Goal: Find specific page/section: Find specific page/section

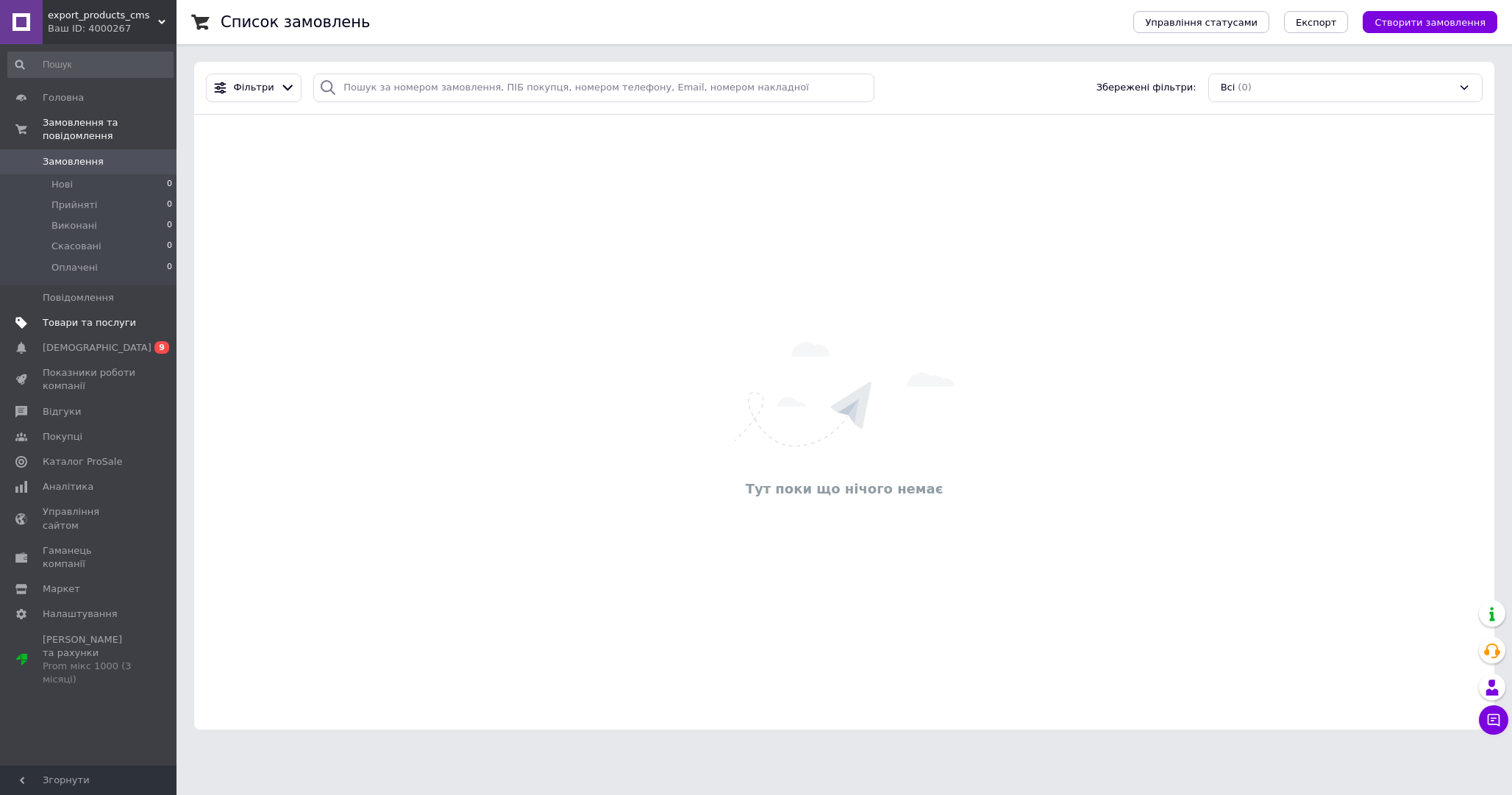
click at [120, 323] on span "Товари та послуги" at bounding box center [90, 323] width 93 height 13
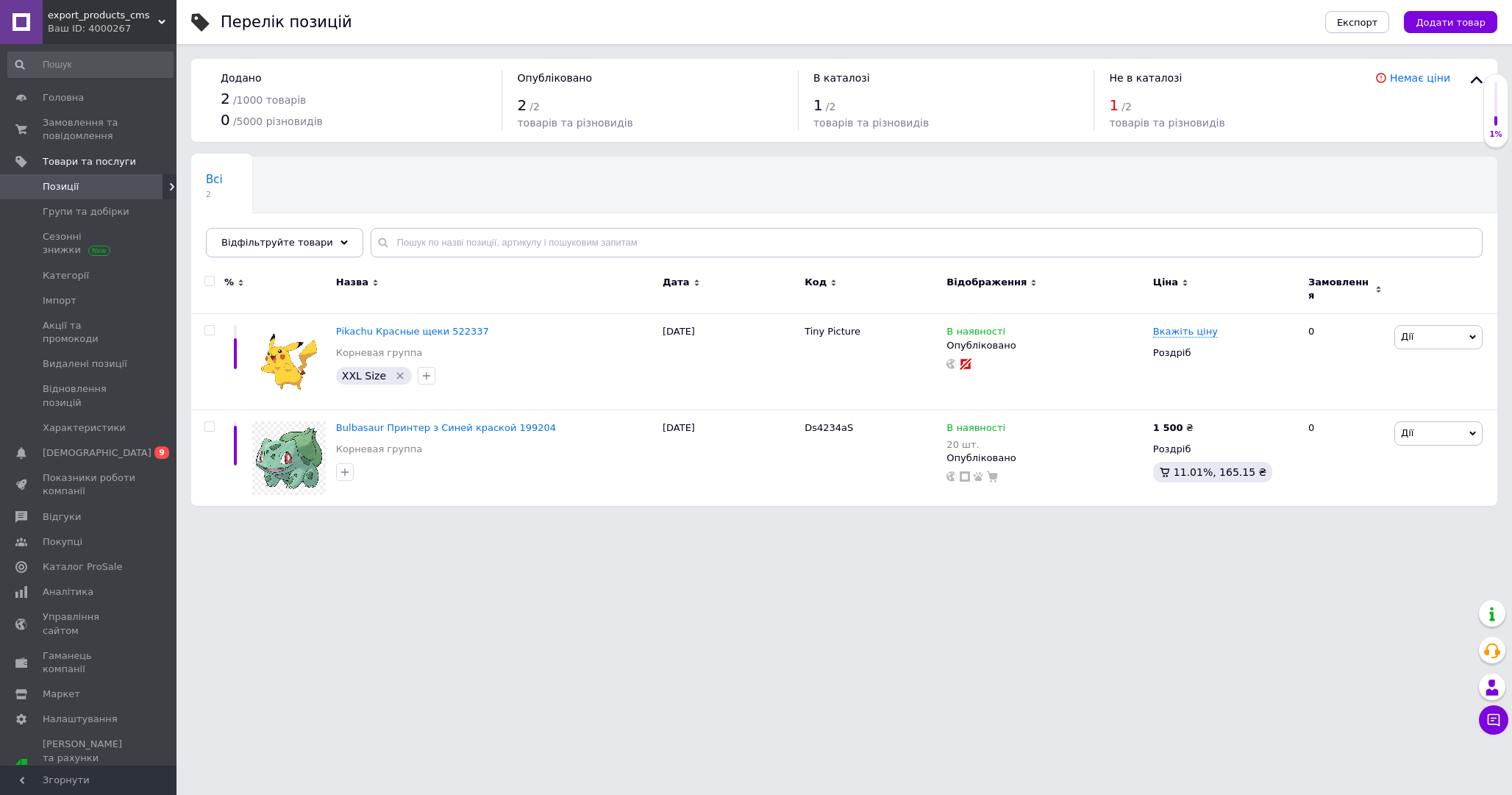
click at [645, 183] on div "Всі 2 Ok Відфільтровано... Зберегти" at bounding box center [844, 215] width 1306 height 121
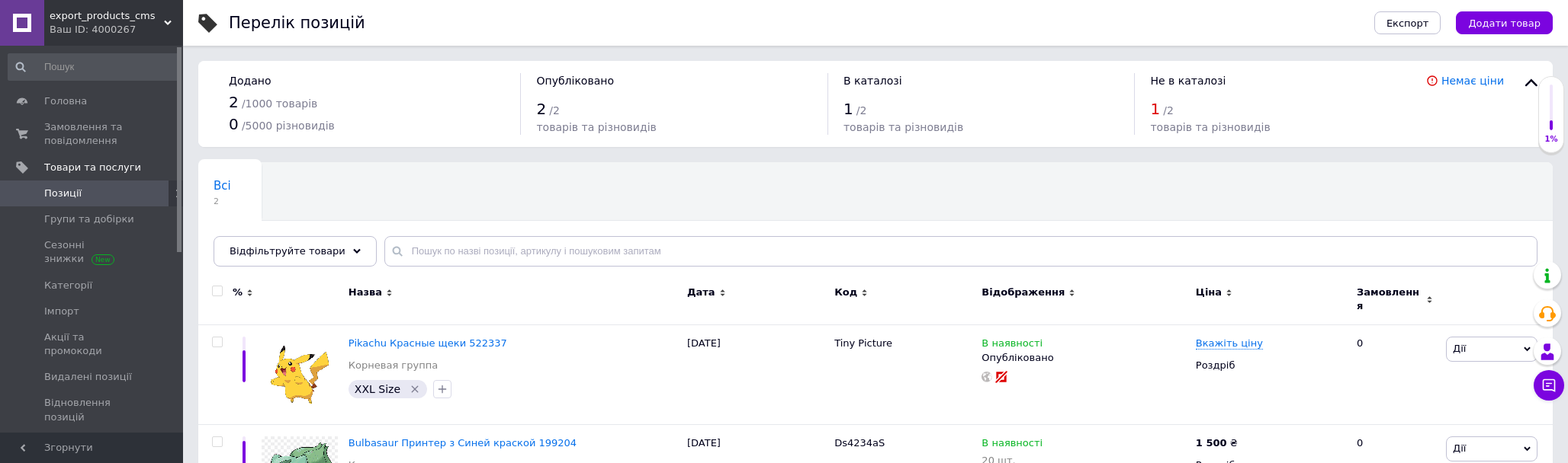
click at [127, 30] on div "Ваш ID: 4000267" at bounding box center [116, 30] width 133 height 14
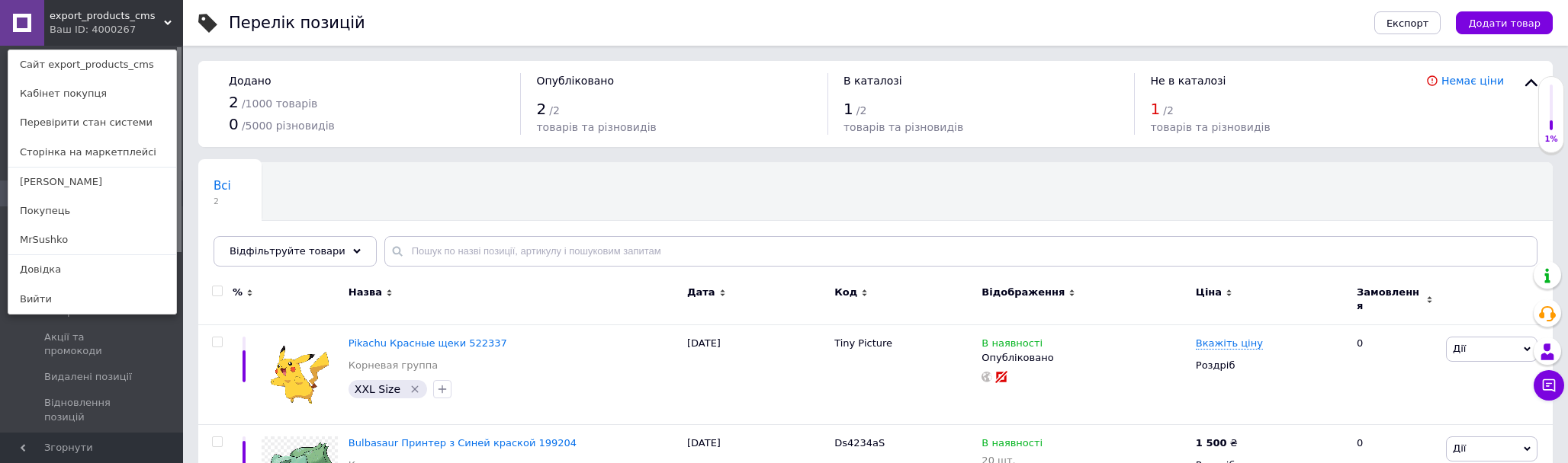
click at [394, 204] on div "Всі 2 Ok Відфільтровано... Зберегти" at bounding box center [298, 192] width 200 height 58
click at [64, 244] on link "MrSushko" at bounding box center [92, 240] width 167 height 29
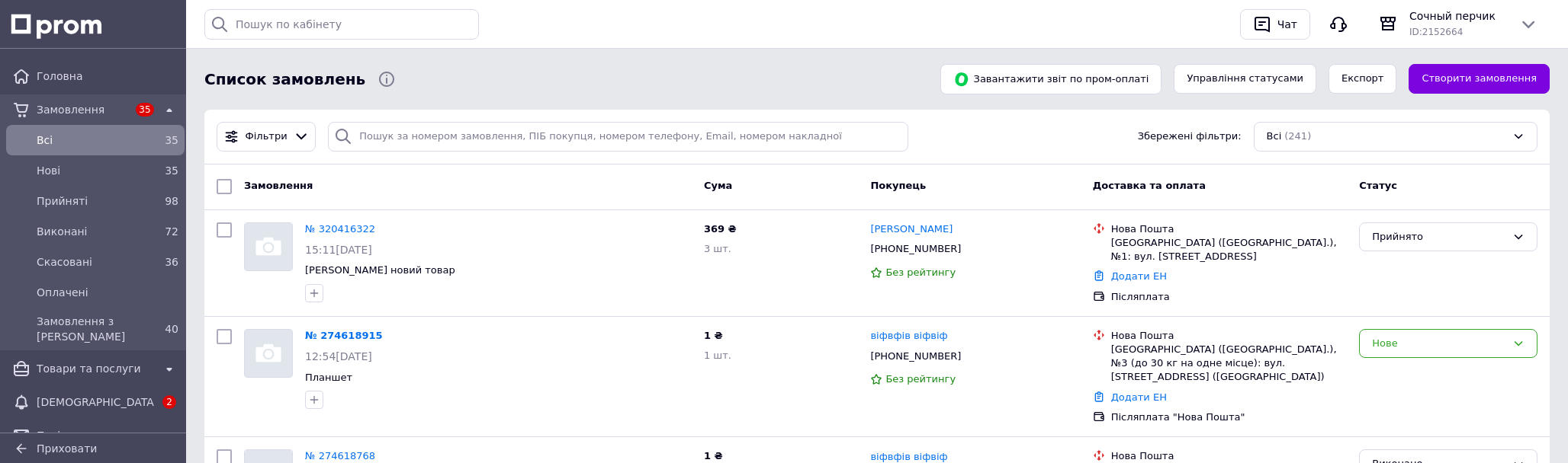
click at [829, 87] on div "Список замовлень" at bounding box center [563, 79] width 724 height 31
click at [1485, 27] on div "ID: 2152664" at bounding box center [1458, 31] width 98 height 15
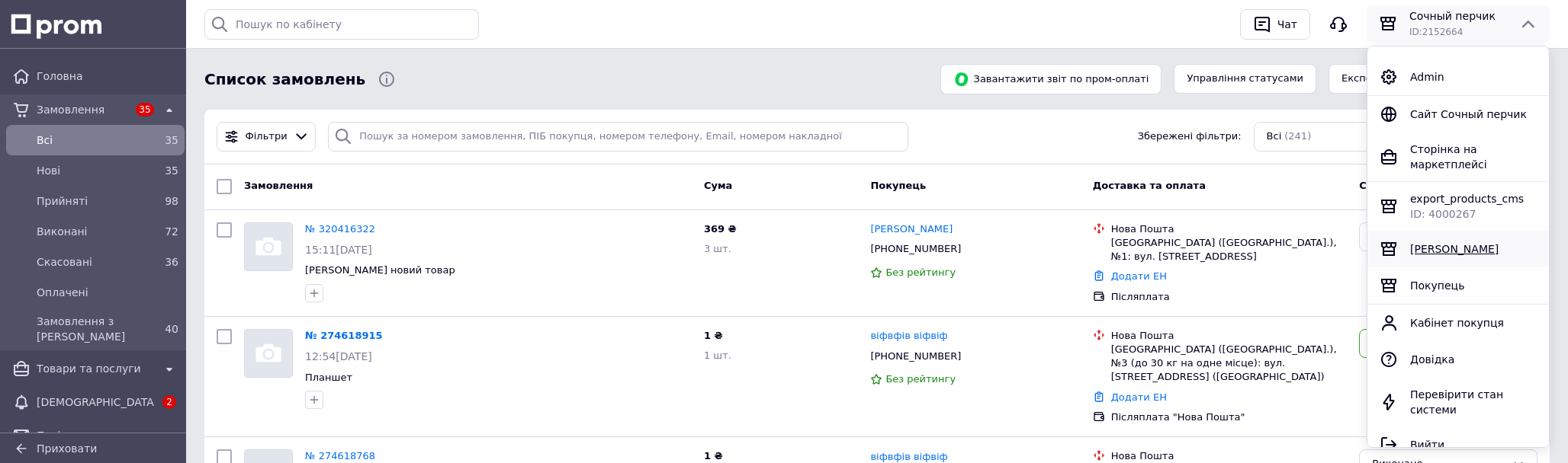
click at [1440, 250] on span "[PERSON_NAME]" at bounding box center [1454, 249] width 88 height 13
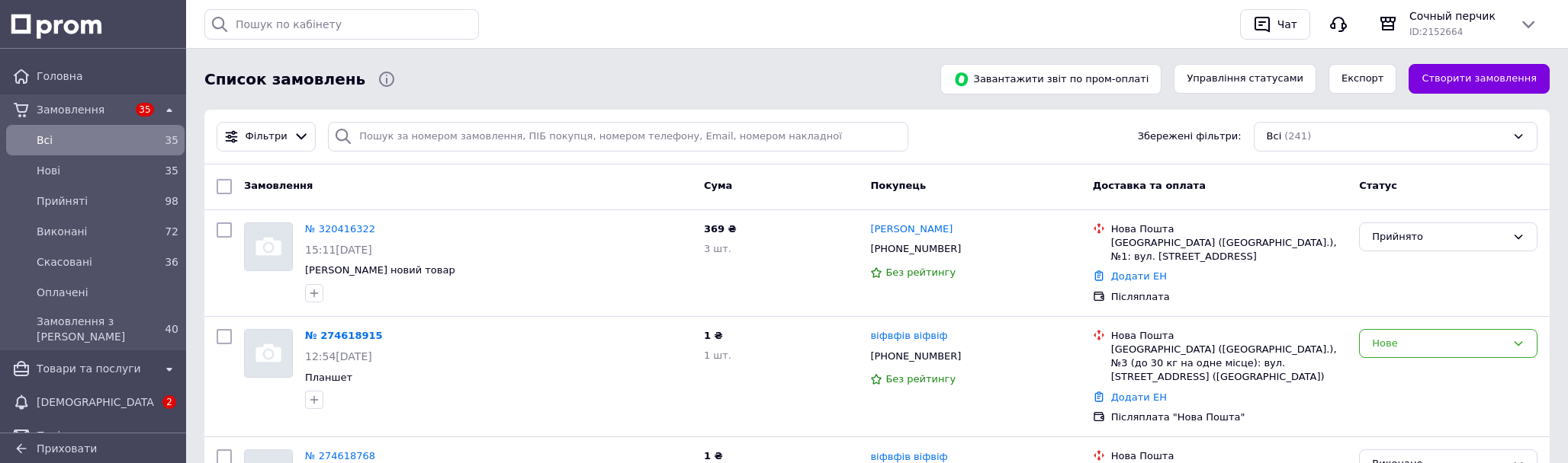
click at [1430, 43] on div "Історія пошуку Очистити всю купит reg regb Чат Сочный перчик ID: 2152664 Admin …" at bounding box center [876, 24] width 1357 height 48
click at [1458, 31] on span "ID: 2152664" at bounding box center [1435, 32] width 53 height 11
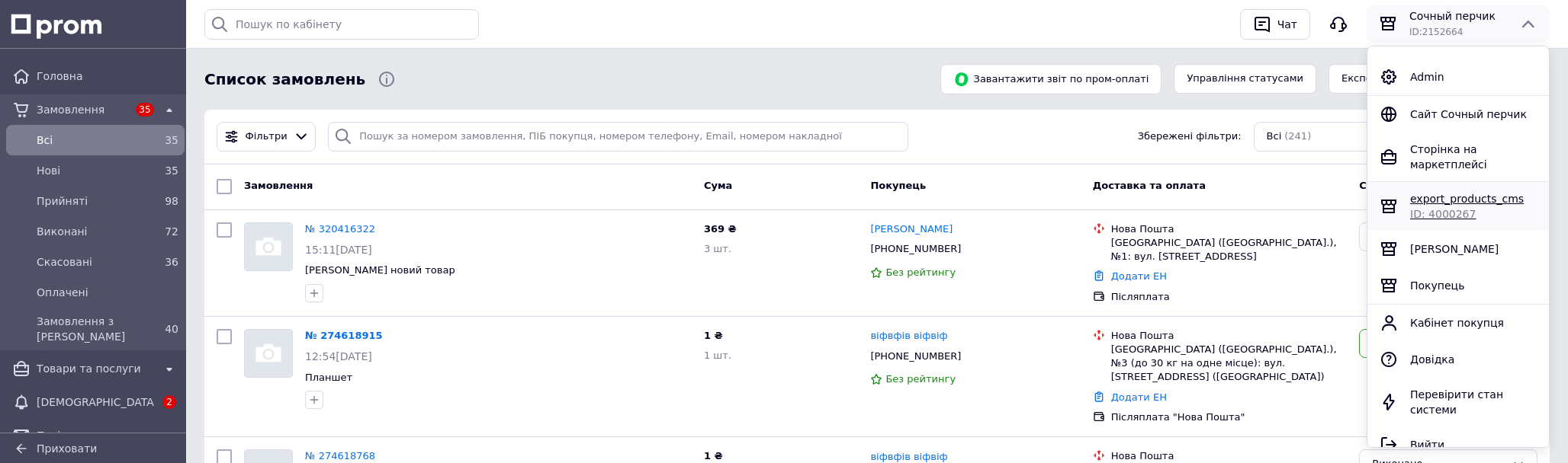
click at [1434, 210] on span "ID: 4000267" at bounding box center [1443, 214] width 66 height 13
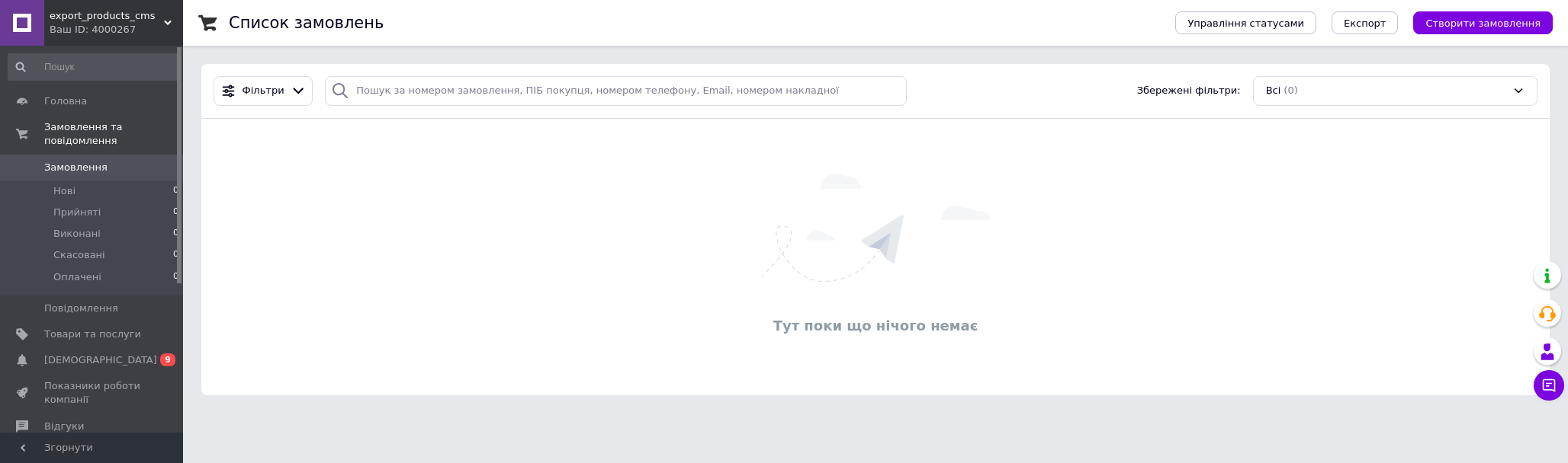
click at [131, 33] on div "Ваш ID: 4000267" at bounding box center [116, 30] width 133 height 14
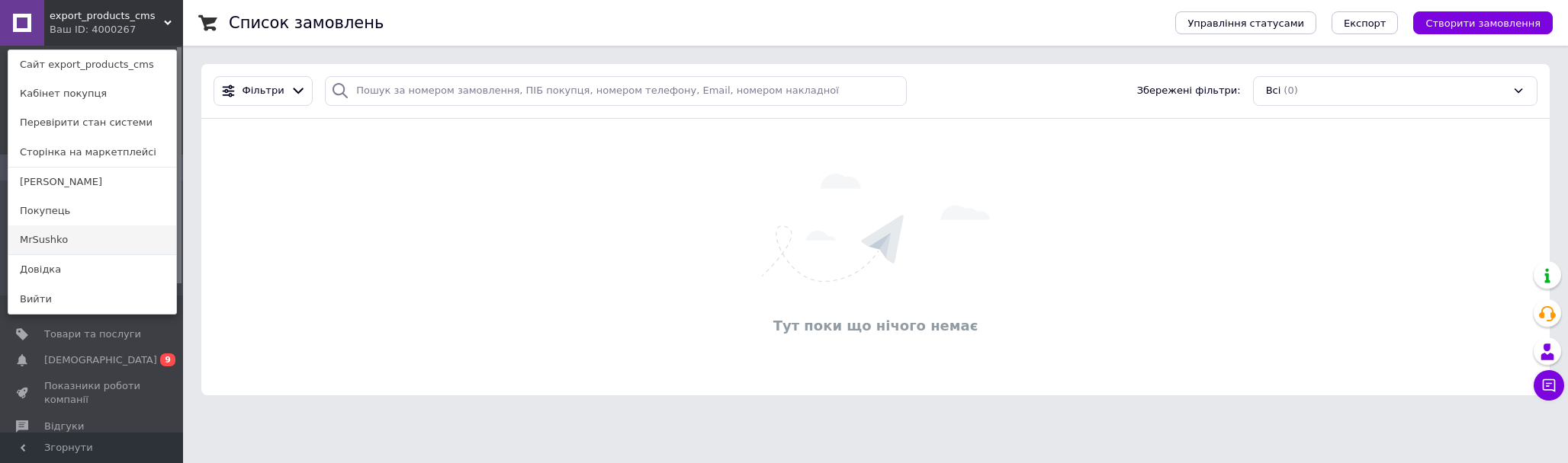
click at [92, 238] on link "MrSushko" at bounding box center [92, 240] width 167 height 29
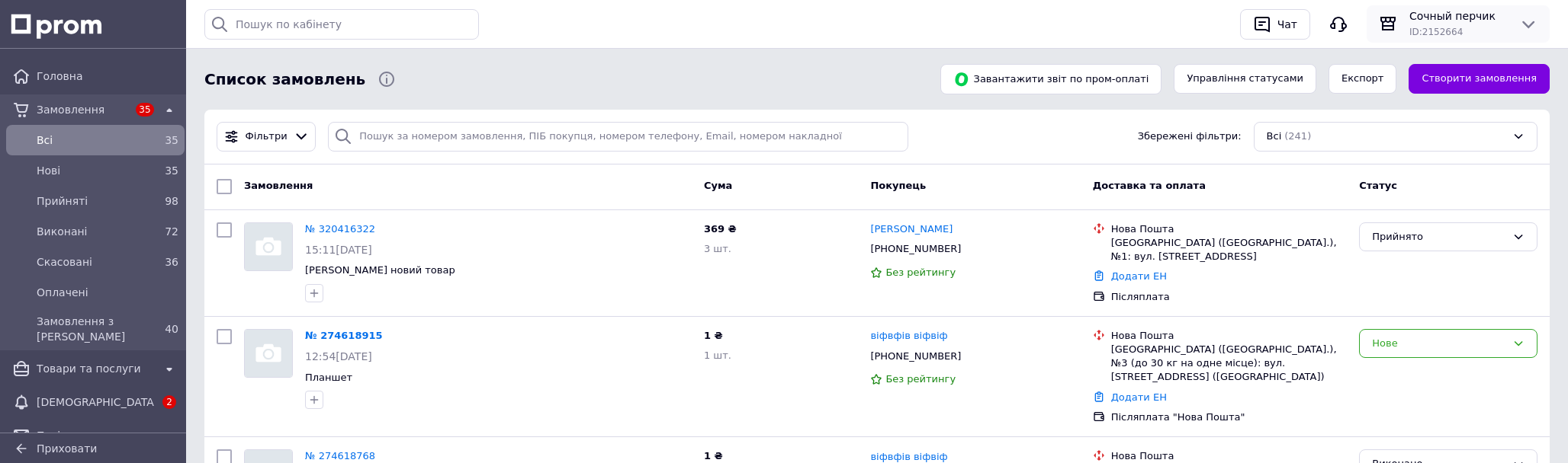
click at [1451, 31] on span "ID: 2152664" at bounding box center [1435, 32] width 53 height 11
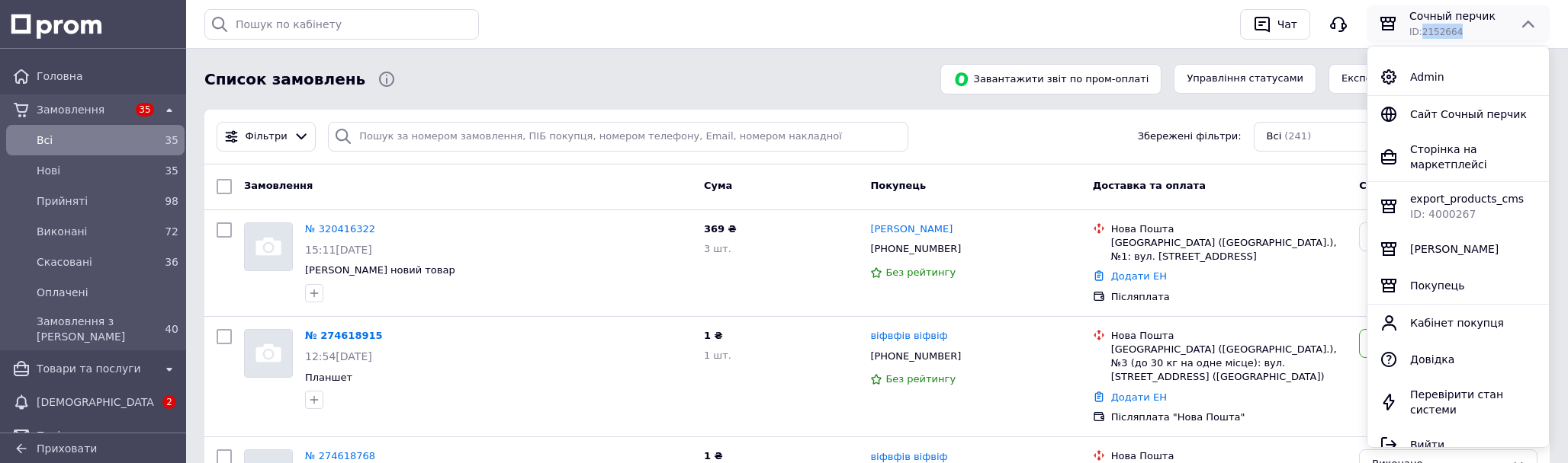
click at [1451, 31] on span "ID: 2152664" at bounding box center [1435, 32] width 53 height 11
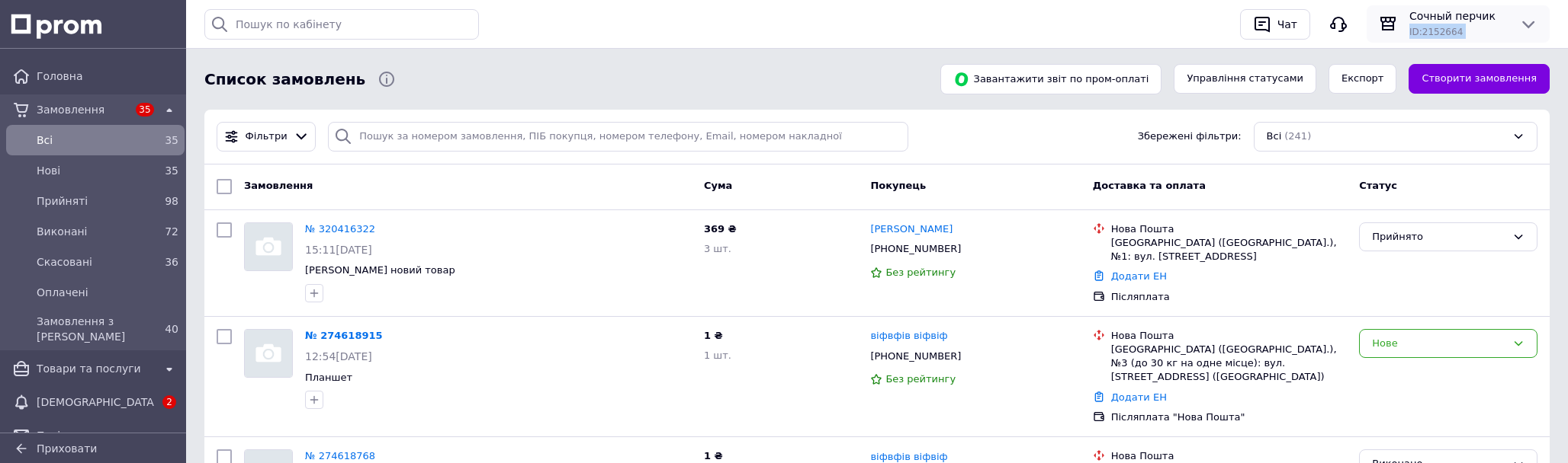
click at [1451, 31] on span "ID: 2152664" at bounding box center [1435, 32] width 53 height 11
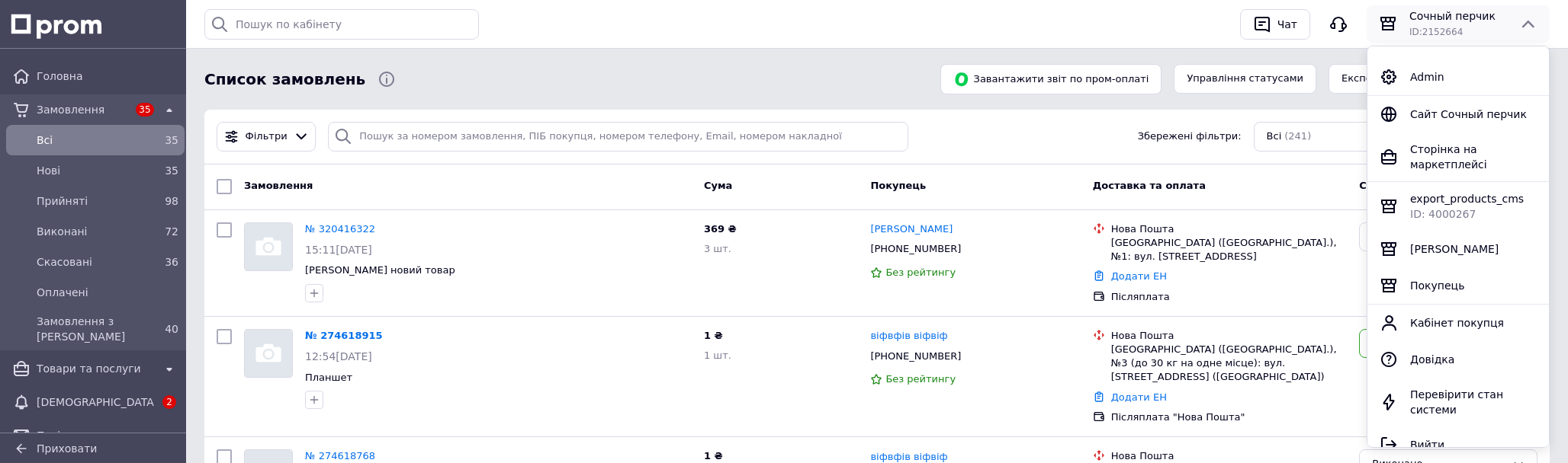
click at [1307, 101] on div "Список замовлень Завантажити звіт по пром-оплаті Управління статусами Експорт С…" at bounding box center [877, 78] width 1364 height 61
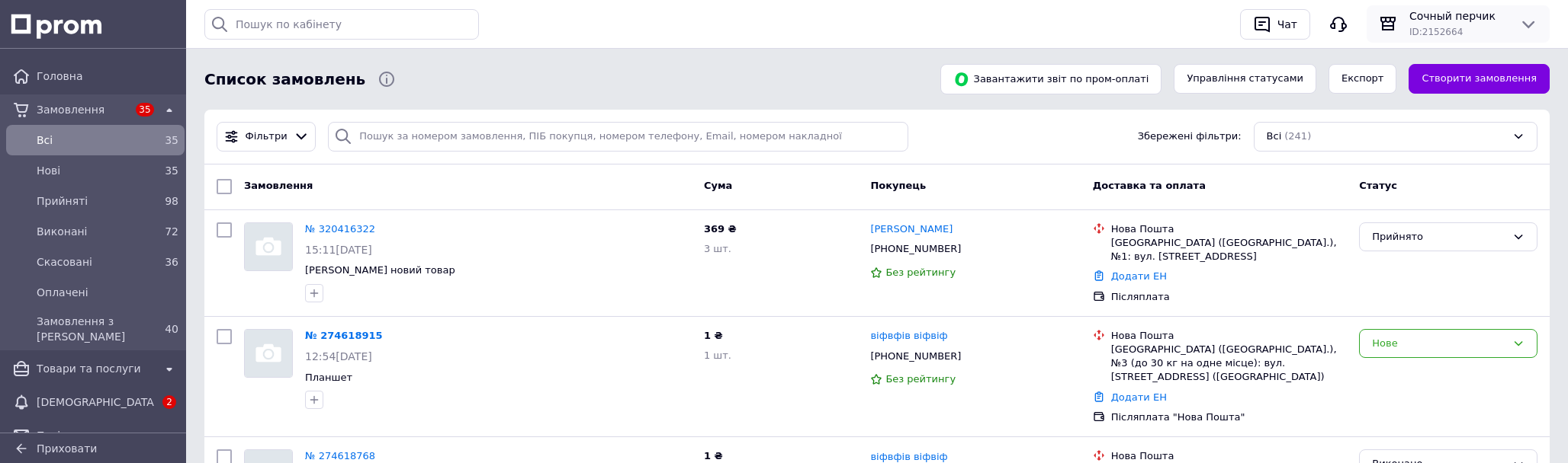
click at [1426, 35] on span "ID: 2152664" at bounding box center [1435, 32] width 53 height 11
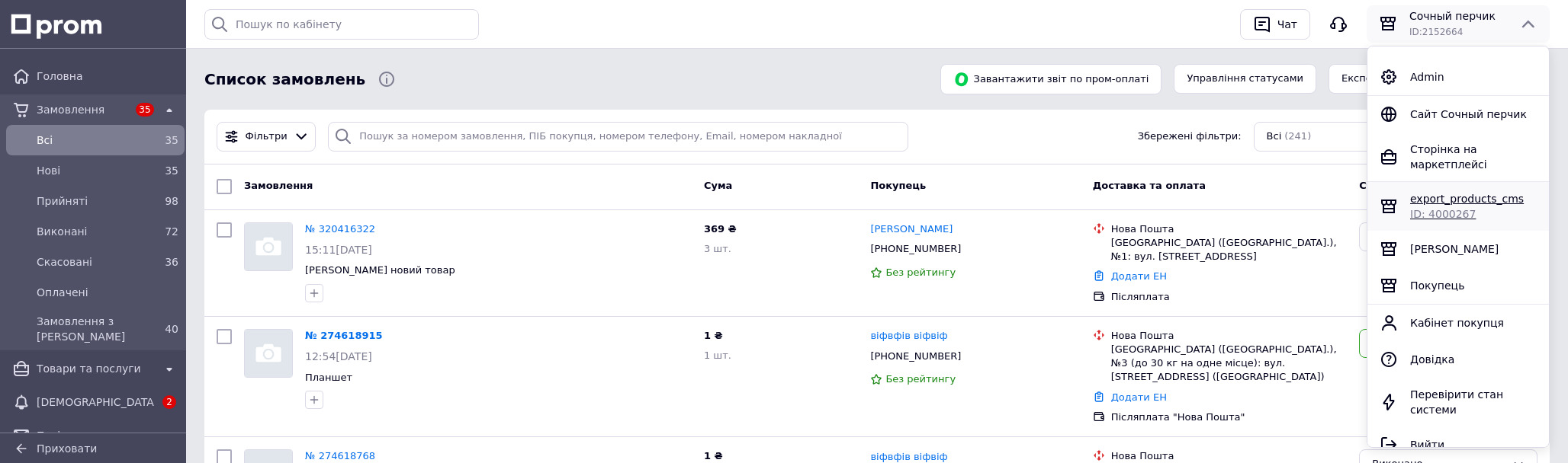
click at [1457, 210] on span "ID: 4000267" at bounding box center [1443, 214] width 66 height 13
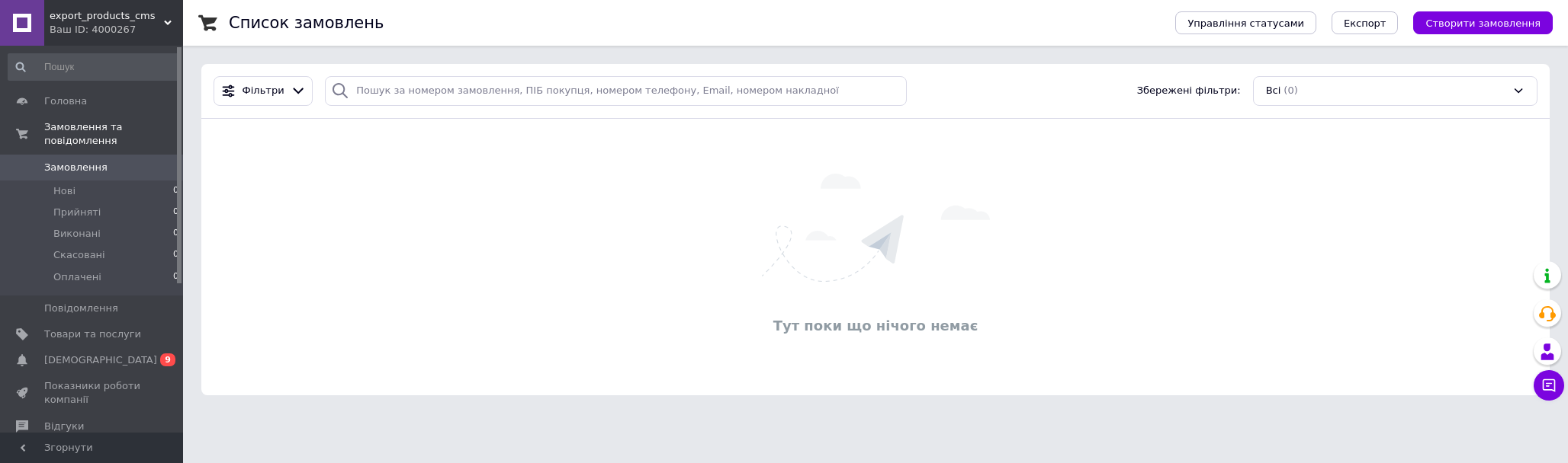
click at [118, 19] on span "export_products_cms" at bounding box center [106, 15] width 114 height 14
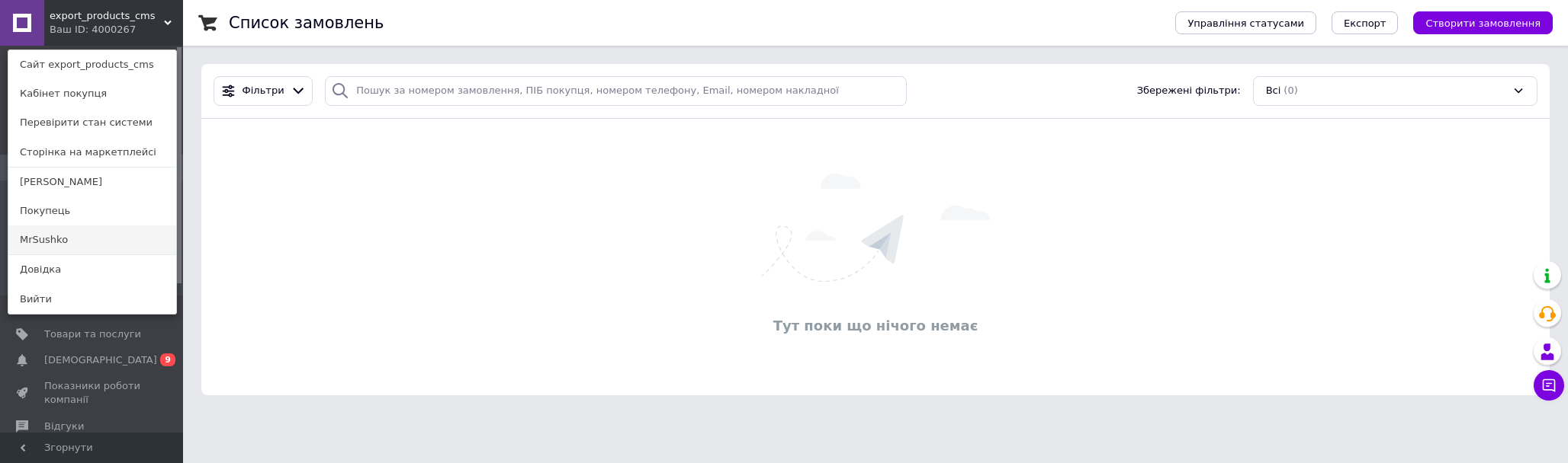
click at [86, 235] on link "MrSushko" at bounding box center [92, 240] width 167 height 29
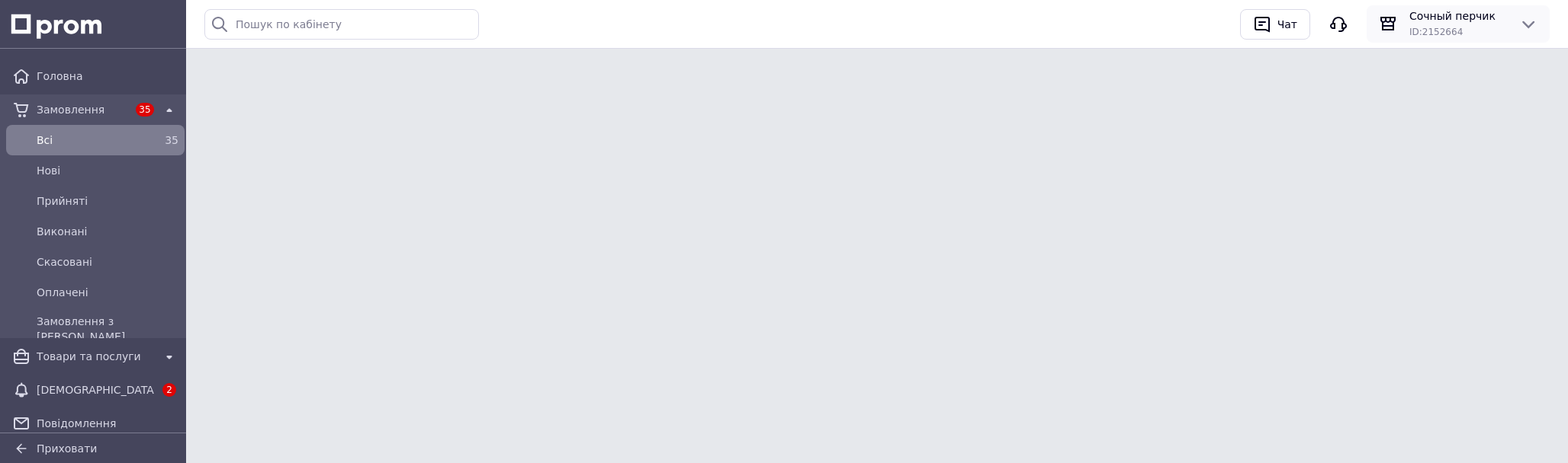
click at [1493, 26] on div "ID: 2152664" at bounding box center [1458, 31] width 98 height 15
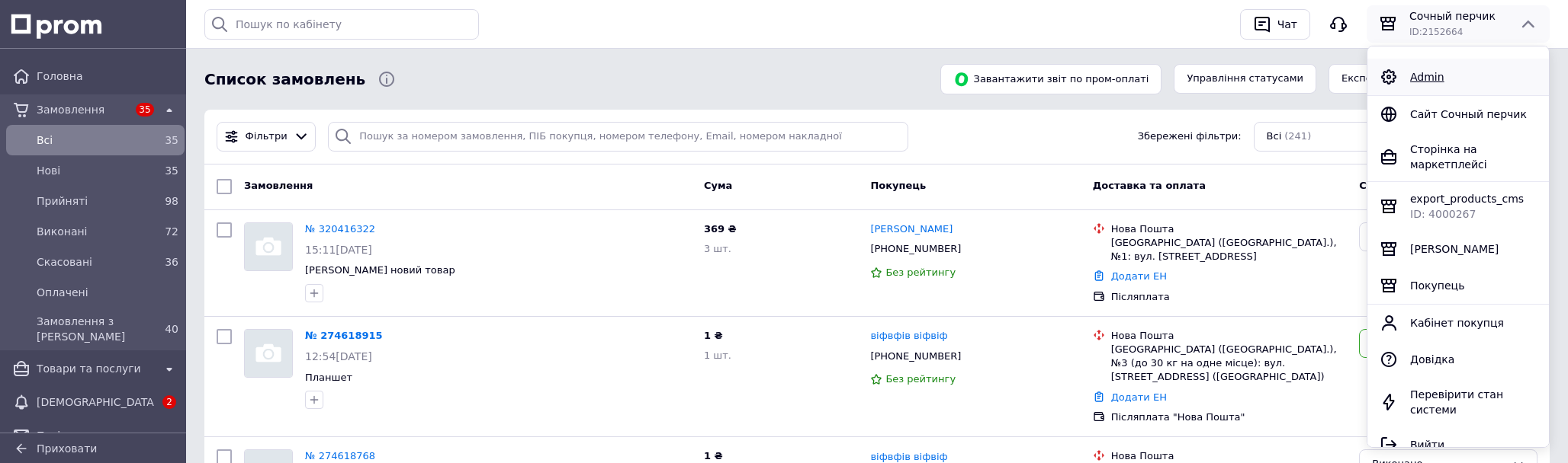
click at [1426, 80] on span "Admin" at bounding box center [1427, 76] width 34 height 13
